Goal: Book appointment/travel/reservation

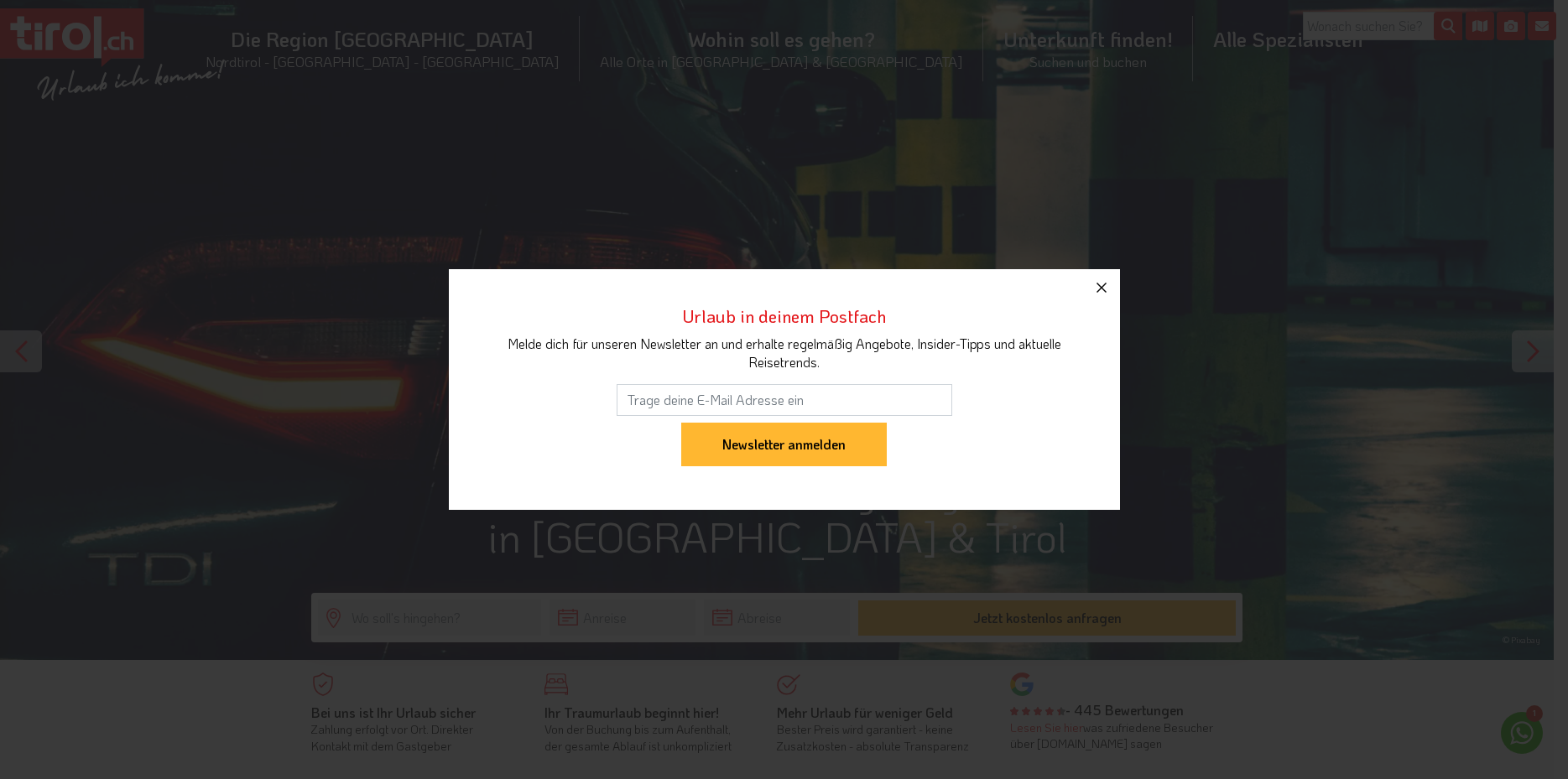
click at [1102, 290] on icon "button" at bounding box center [1101, 287] width 20 height 20
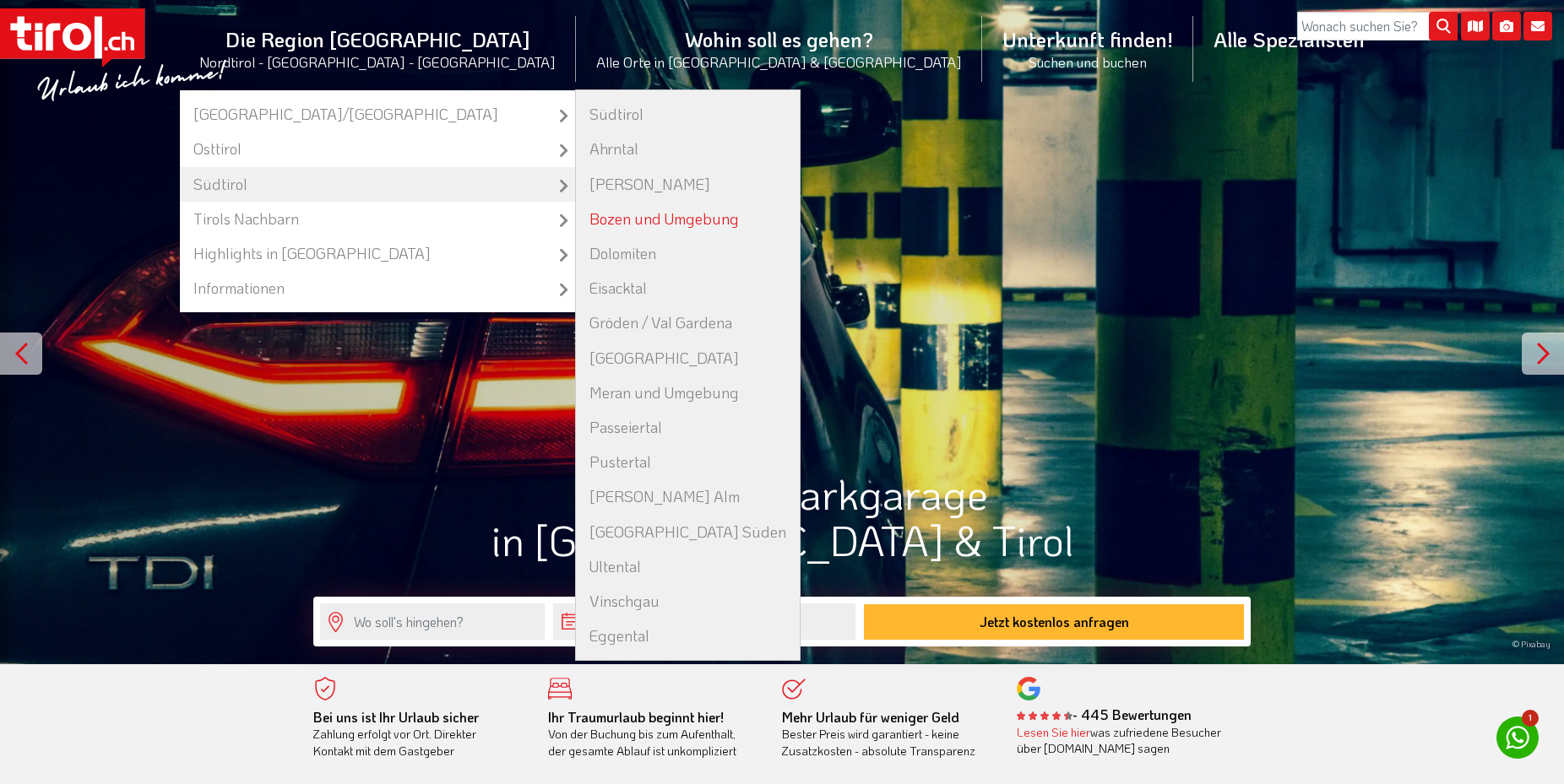
click at [641, 218] on link "Bozen und Umgebung" at bounding box center [688, 219] width 224 height 35
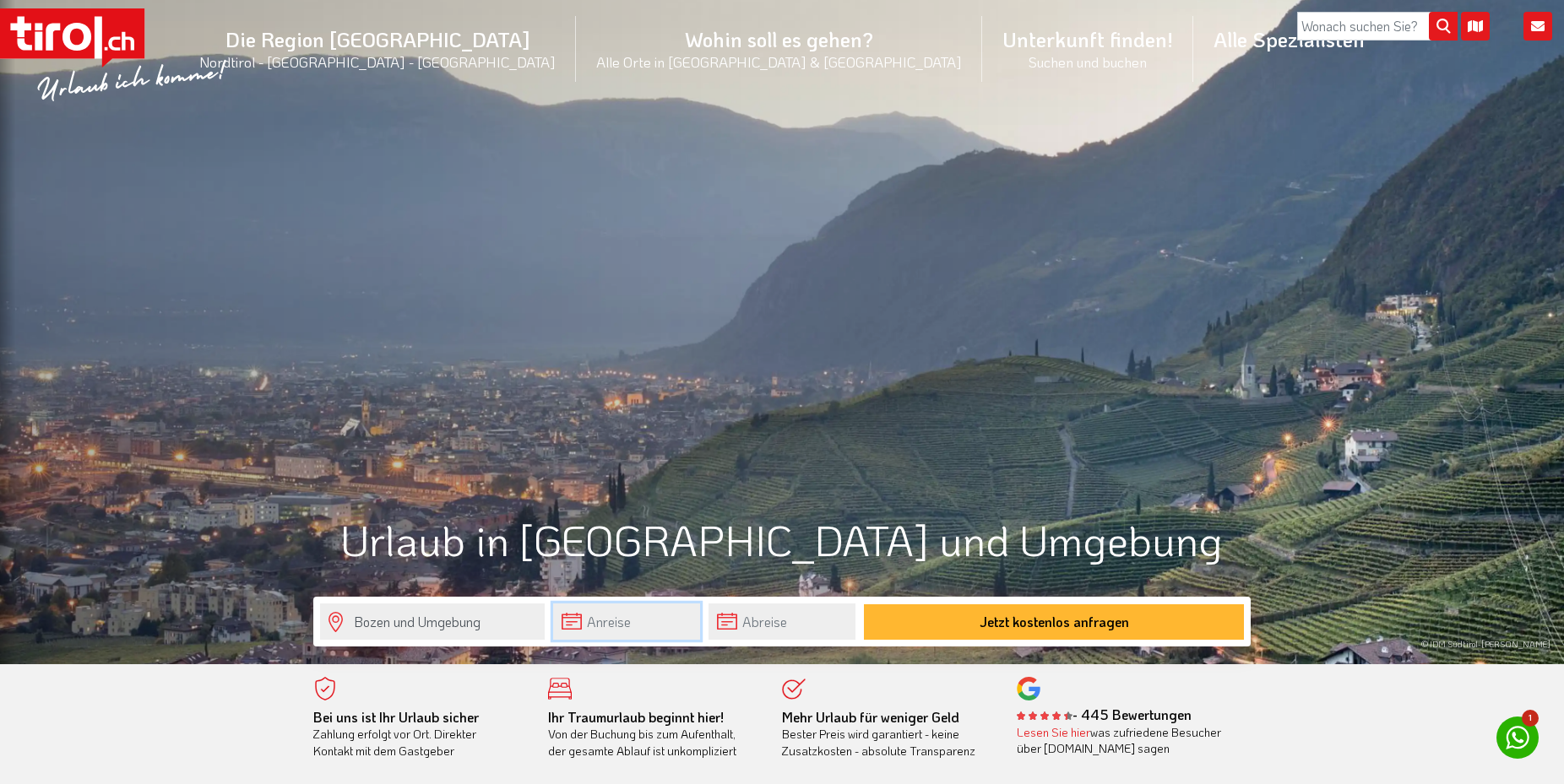
click at [601, 625] on input "text" at bounding box center [626, 622] width 147 height 37
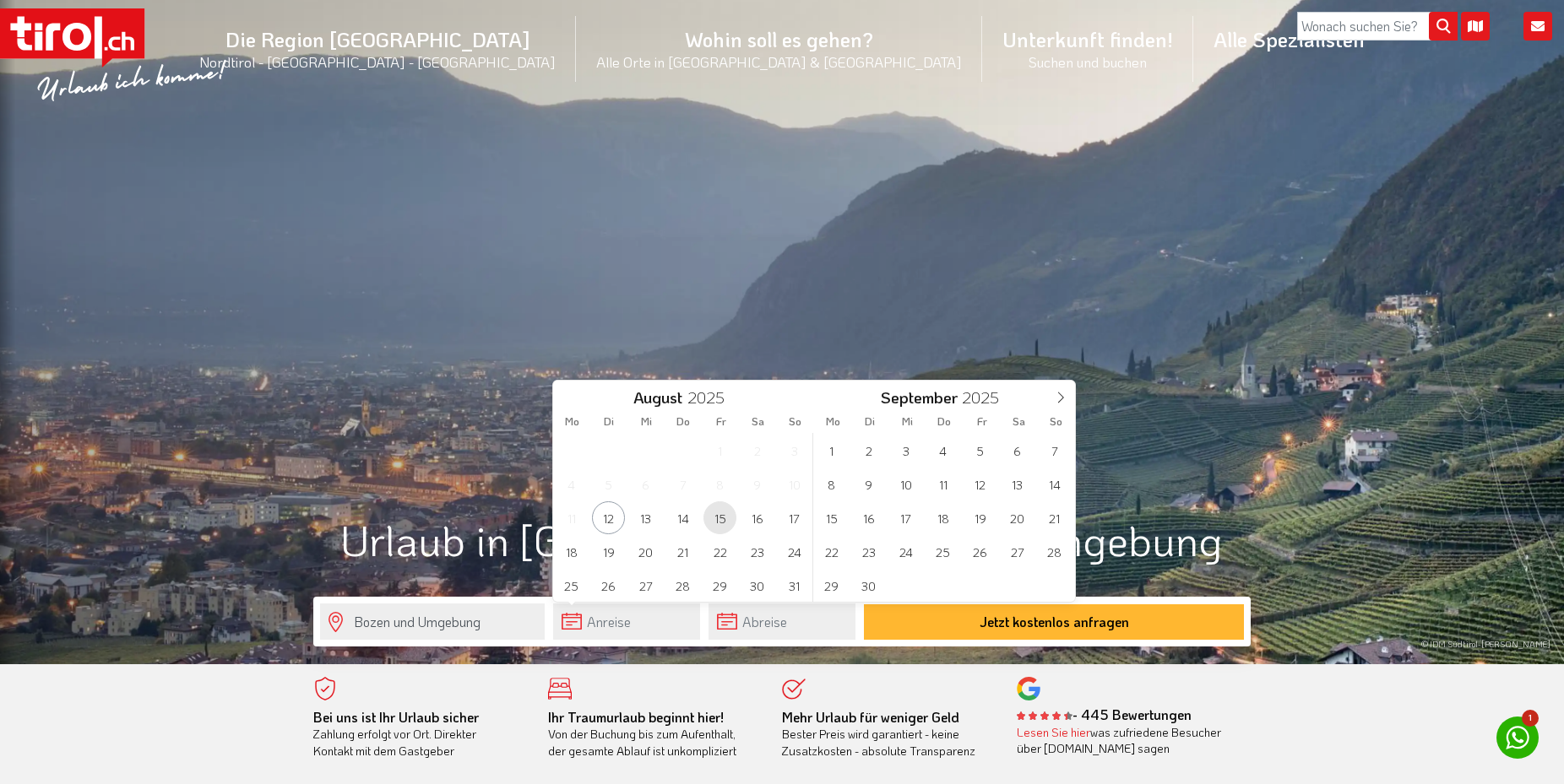
click at [722, 519] on span "15" at bounding box center [720, 518] width 33 height 33
click at [567, 554] on span "18" at bounding box center [571, 552] width 33 height 33
type input "15-08-2025"
type input "18-08-2025"
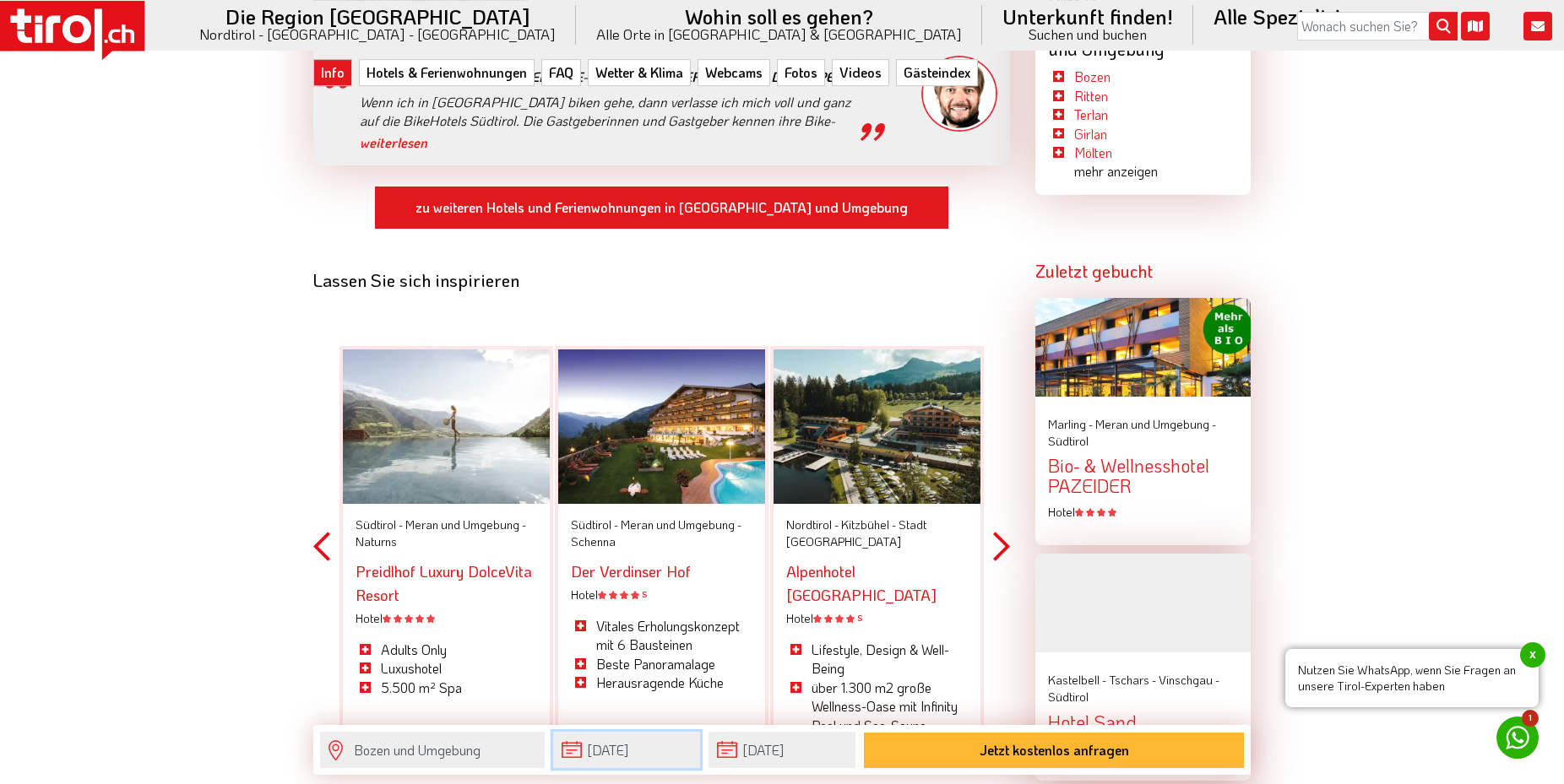
scroll to position [2067, 0]
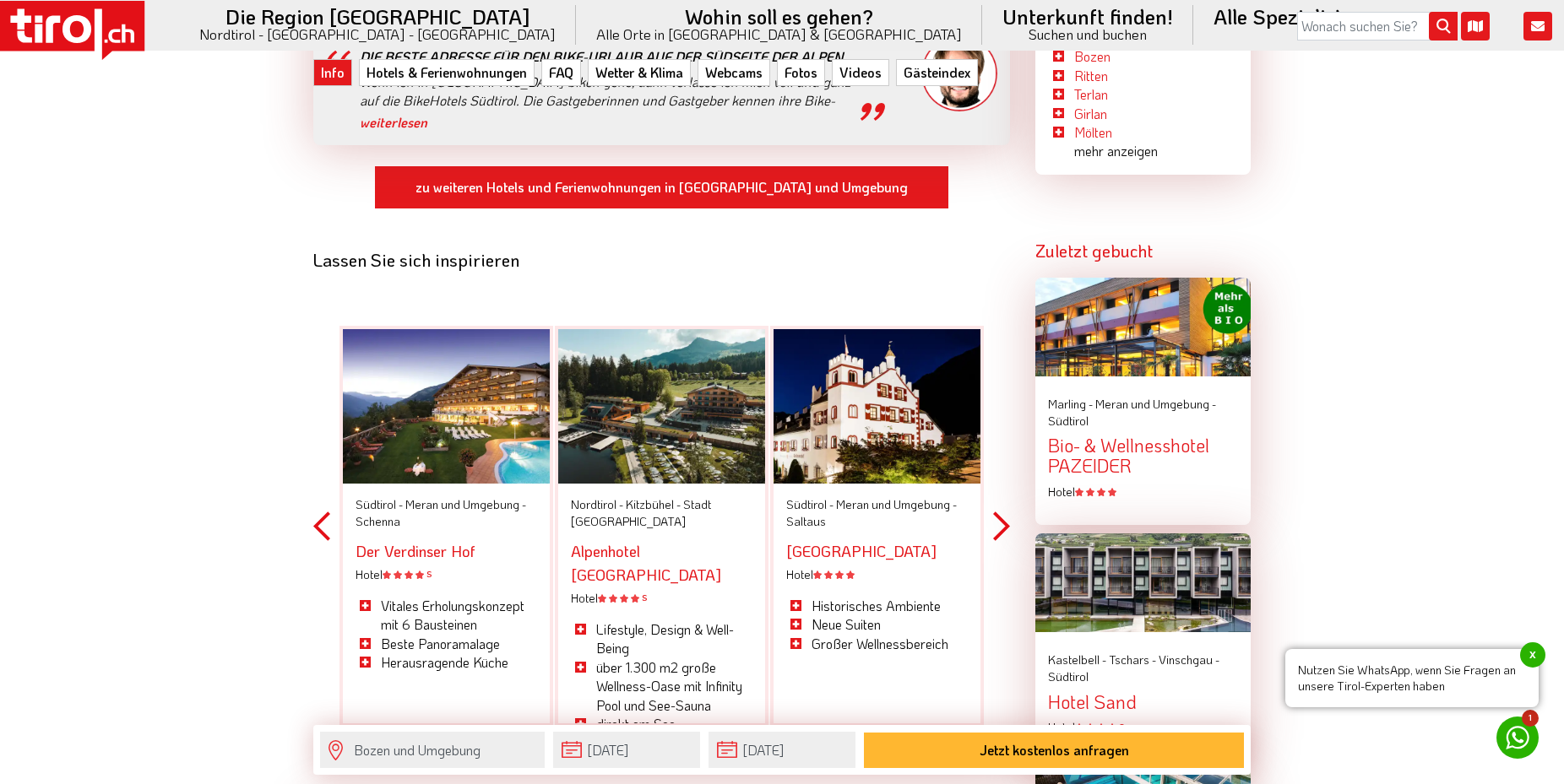
click at [319, 504] on button "Previous" at bounding box center [321, 526] width 17 height 495
type input "15-08-2025"
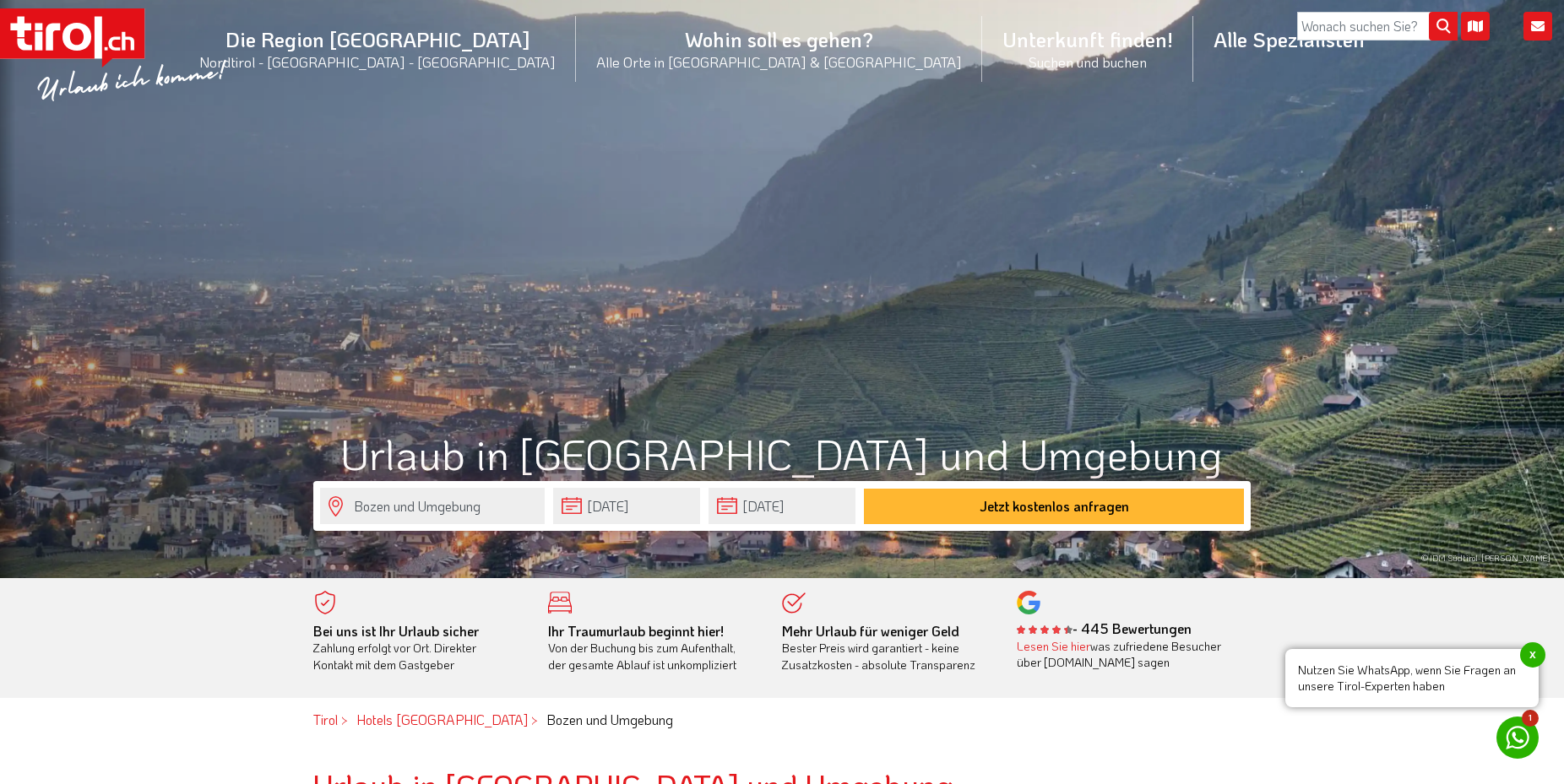
scroll to position [0, 0]
